Goal: Find specific page/section: Find specific page/section

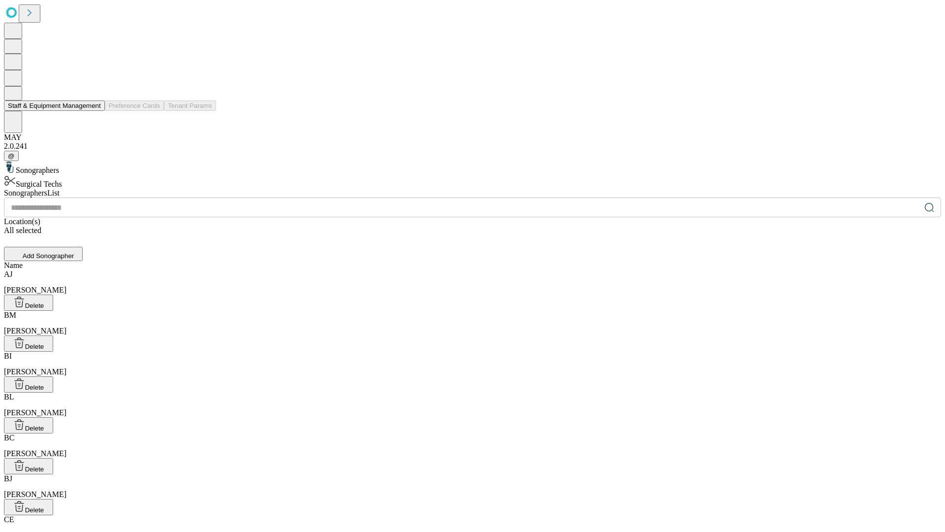
click at [94, 111] on button "Staff & Equipment Management" at bounding box center [54, 105] width 101 height 10
